Goal: Information Seeking & Learning: Learn about a topic

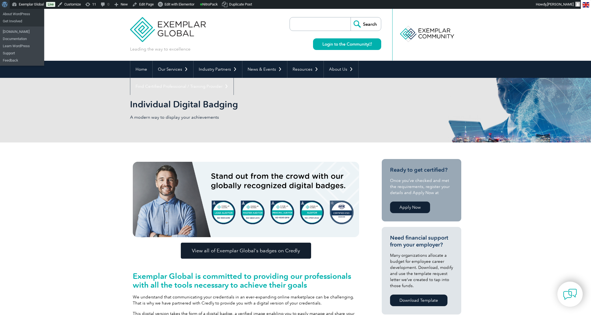
click at [4, 4] on span "Toolbar" at bounding box center [4, 4] width 4 height 8
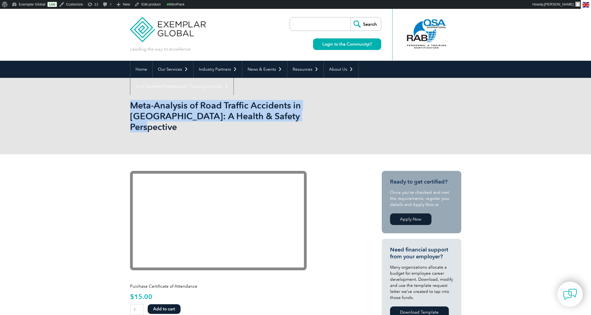
drag, startPoint x: 130, startPoint y: 104, endPoint x: 310, endPoint y: 115, distance: 180.2
click at [310, 115] on h1 "Meta-Analysis of Road Traffic Accidents in [GEOGRAPHIC_DATA]: A Health & Safety…" at bounding box center [236, 116] width 212 height 32
copy h1 "Meta-Analysis of Road Traffic Accidents in [GEOGRAPHIC_DATA]: A Health & Safety…"
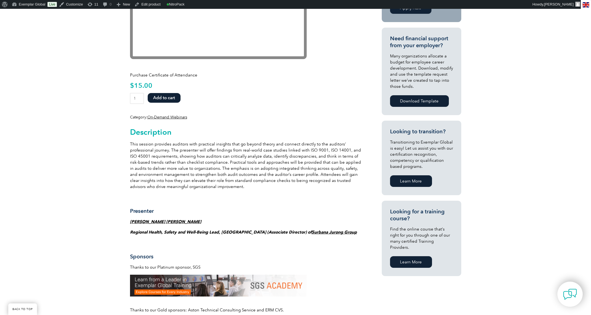
scroll to position [212, 0]
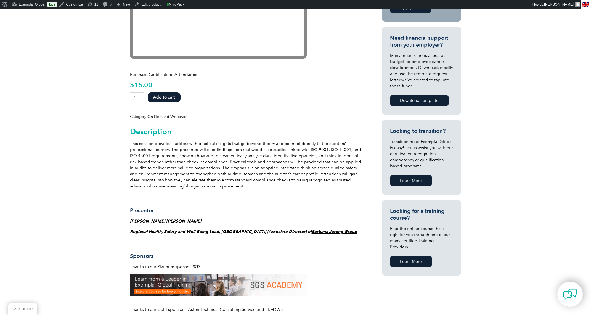
drag, startPoint x: 207, startPoint y: 210, endPoint x: 138, endPoint y: 211, distance: 69.8
click at [138, 218] on p "[PERSON_NAME] [PERSON_NAME]" at bounding box center [246, 221] width 232 height 6
copy strong "[PERSON_NAME] [PERSON_NAME]"
click at [187, 218] on strong "[PERSON_NAME] [PERSON_NAME]" at bounding box center [165, 220] width 71 height 5
